Goal: Information Seeking & Learning: Learn about a topic

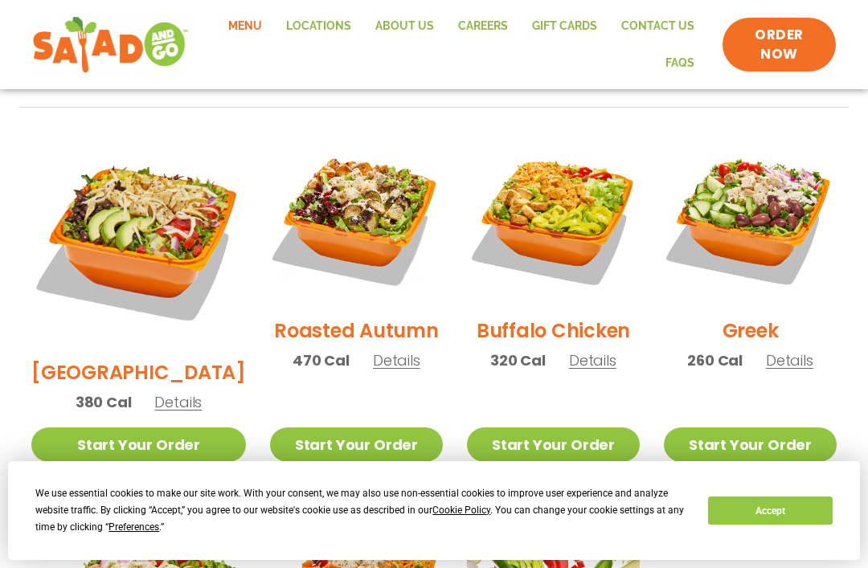
scroll to position [816, 0]
click at [791, 351] on span "Details" at bounding box center [789, 361] width 47 height 20
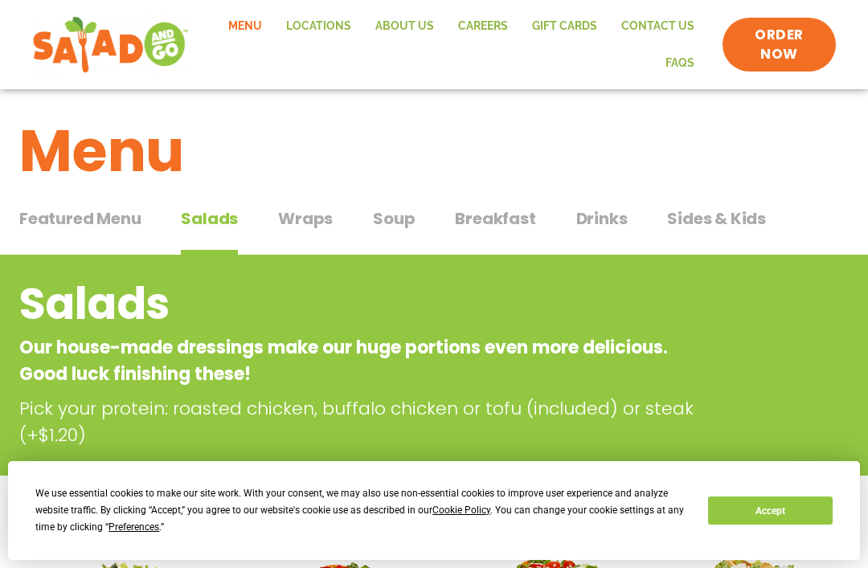
scroll to position [0, 0]
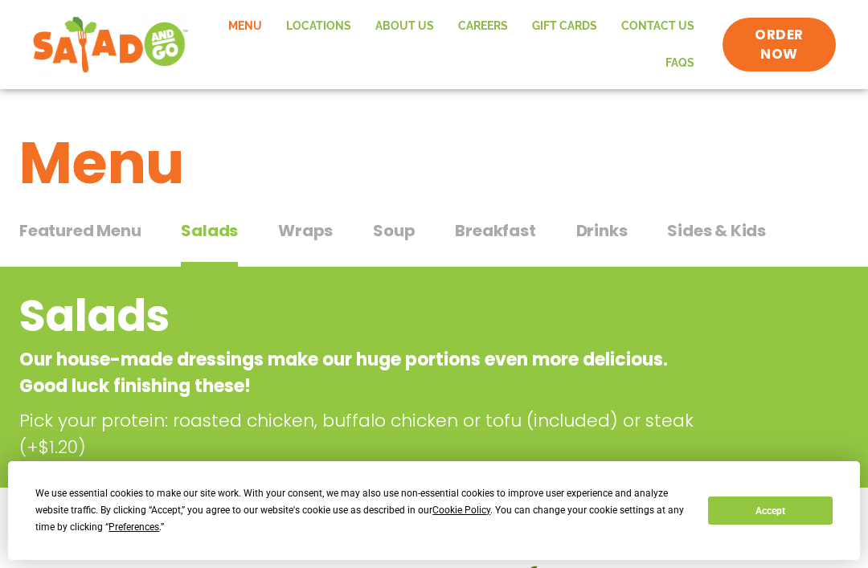
click at [397, 228] on span "Soup" at bounding box center [394, 231] width 42 height 24
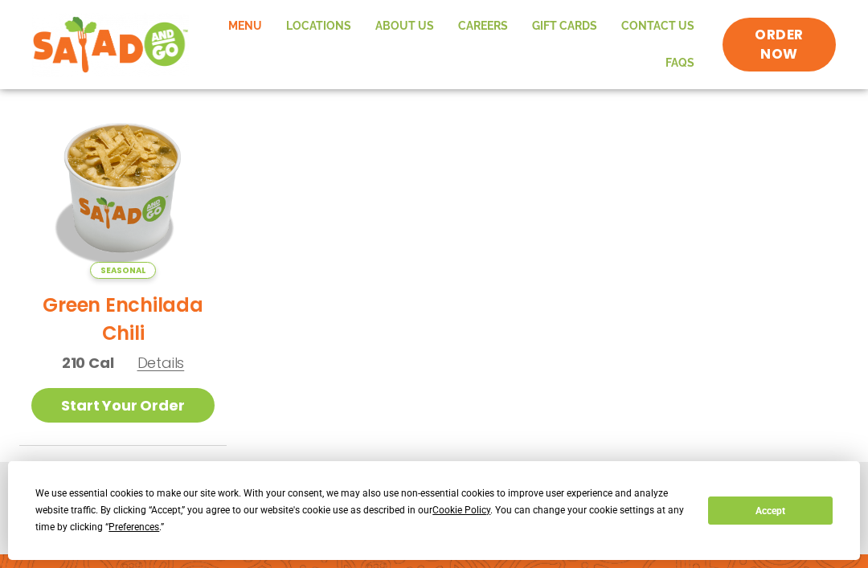
scroll to position [410, 0]
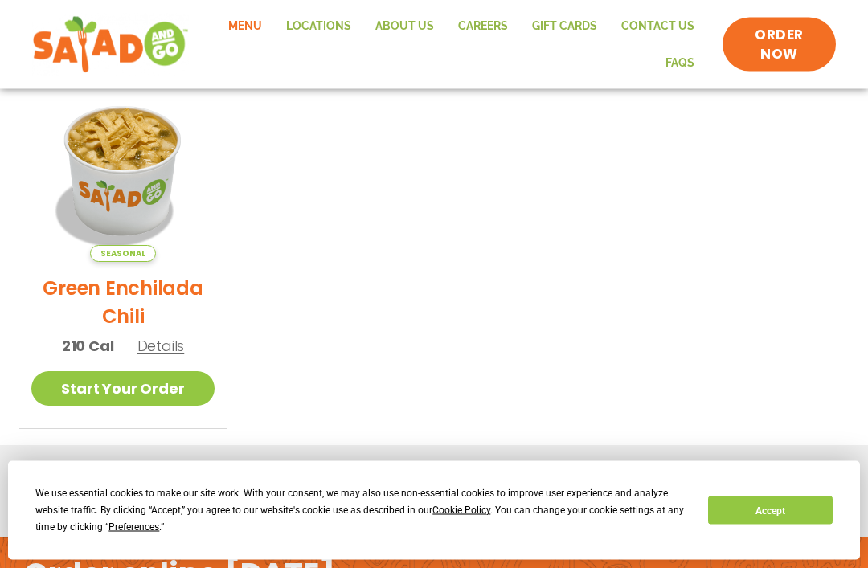
click at [156, 343] on span "Details" at bounding box center [160, 347] width 47 height 20
click at [148, 351] on span "Details" at bounding box center [160, 346] width 47 height 20
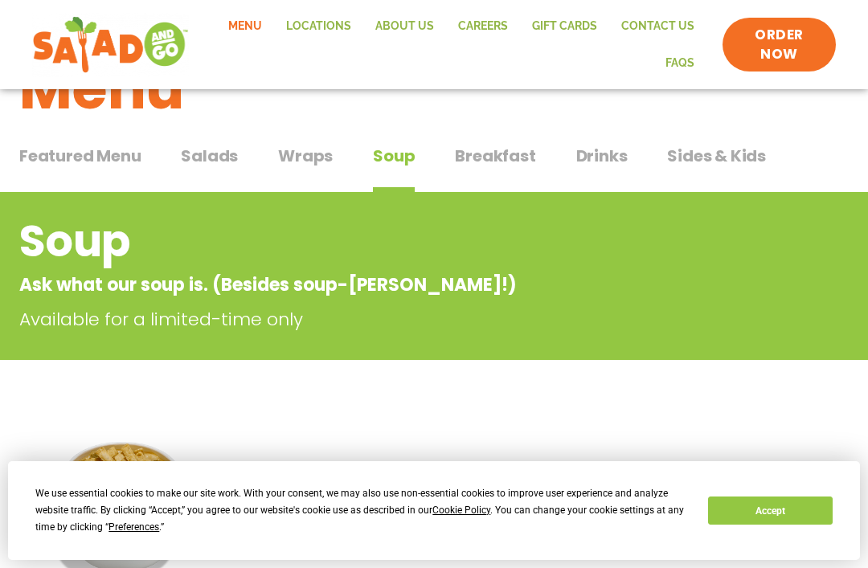
scroll to position [0, 0]
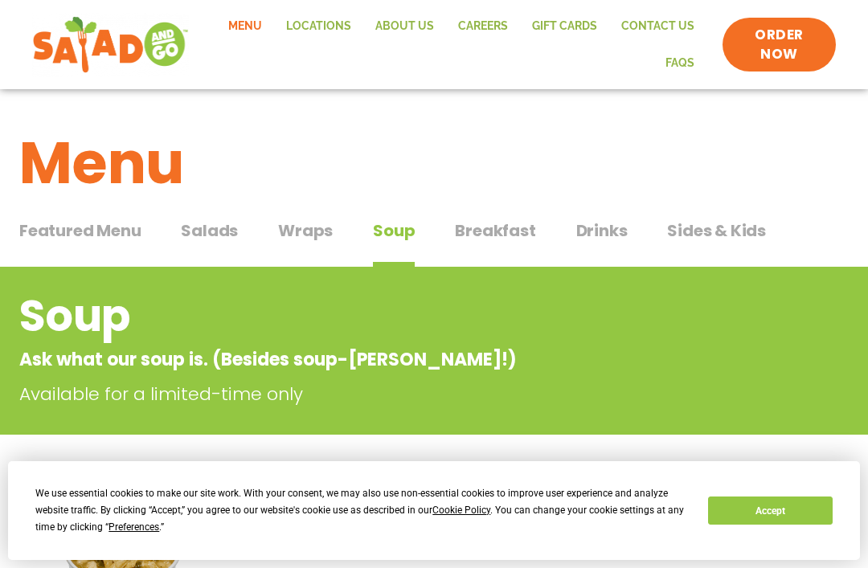
click at [587, 224] on span "Drinks" at bounding box center [601, 231] width 51 height 24
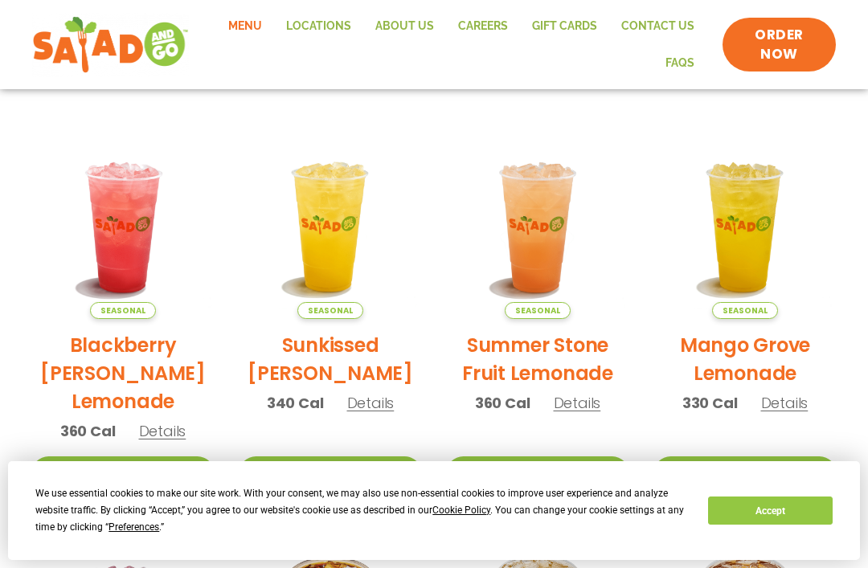
scroll to position [355, 0]
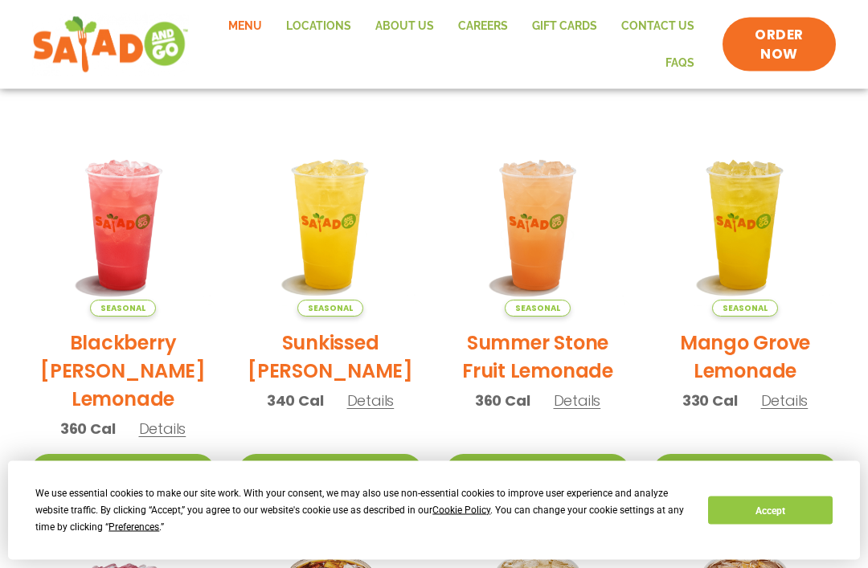
click at [376, 401] on span "Details" at bounding box center [370, 402] width 47 height 20
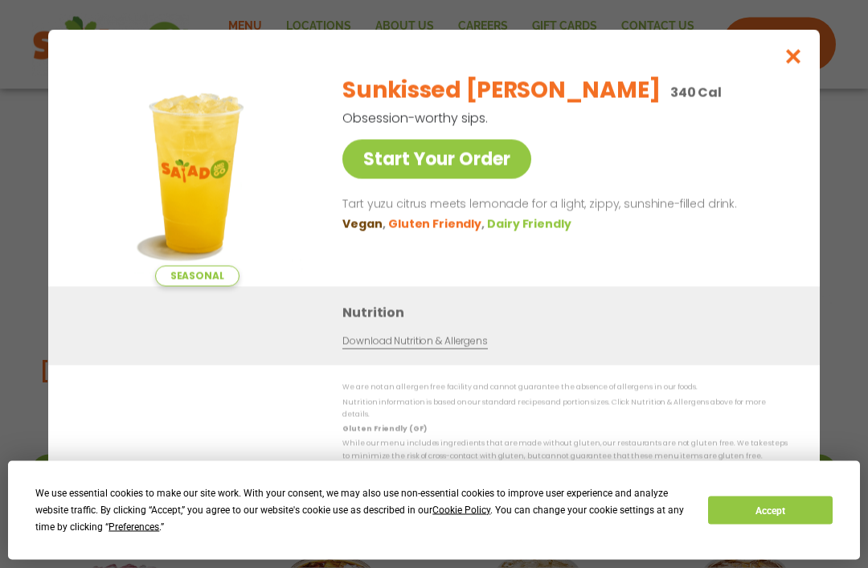
scroll to position [356, 0]
click at [781, 525] on button "Accept" at bounding box center [770, 511] width 124 height 28
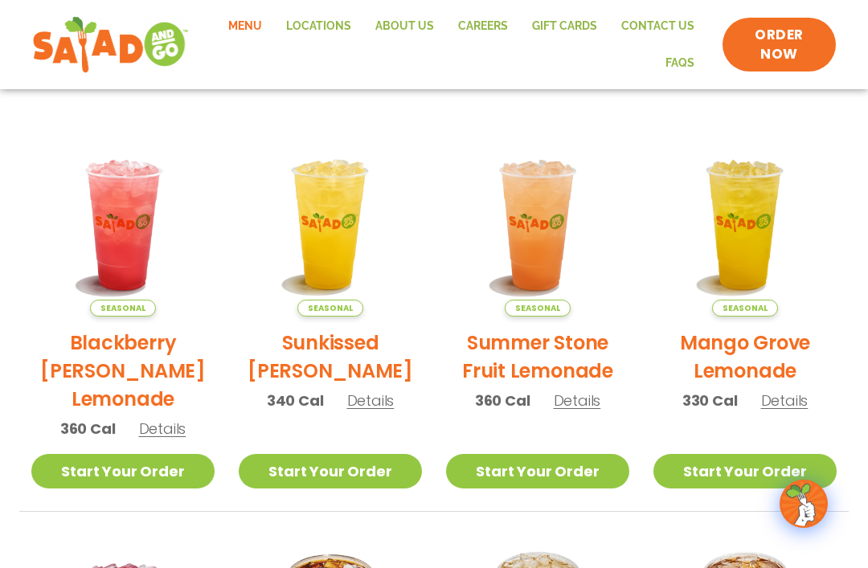
click at [585, 406] on span "Details" at bounding box center [577, 401] width 47 height 20
click at [112, 369] on h2 "Blackberry [PERSON_NAME] Lemonade" at bounding box center [122, 371] width 183 height 84
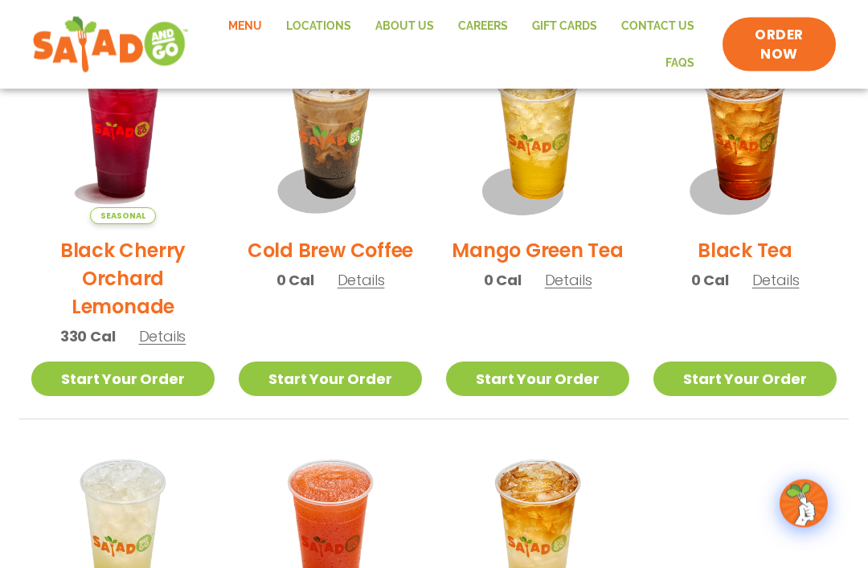
scroll to position [851, 0]
click at [121, 277] on h2 "Black Cherry Orchard Lemonade" at bounding box center [122, 278] width 183 height 84
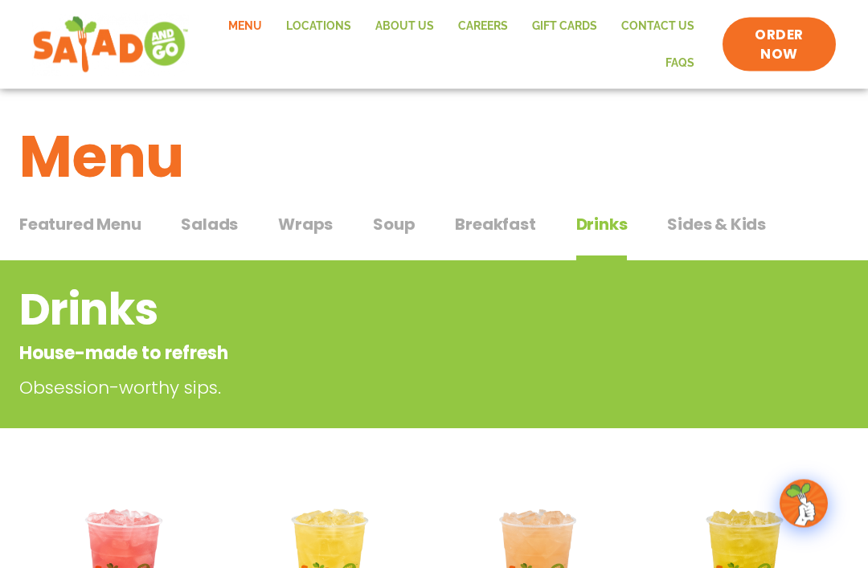
scroll to position [0, 0]
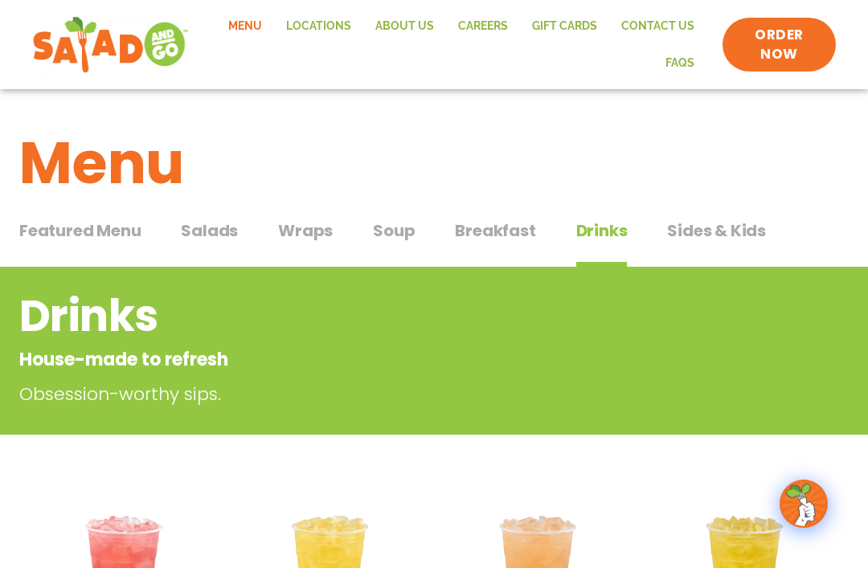
click at [193, 238] on span "Salads" at bounding box center [209, 231] width 57 height 24
